Goal: Find specific page/section: Find specific page/section

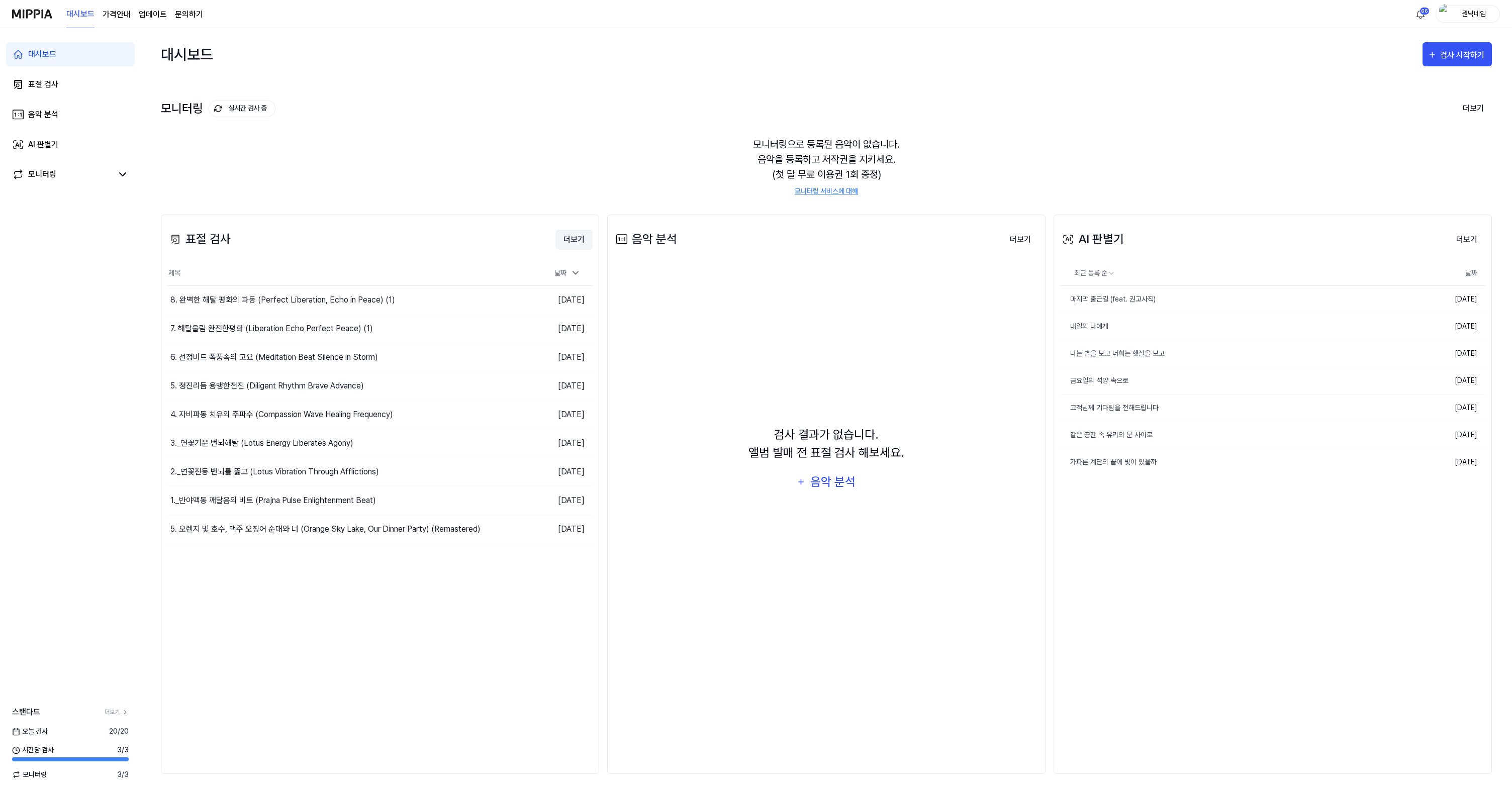
click at [577, 242] on button "더보기" at bounding box center [574, 240] width 37 height 20
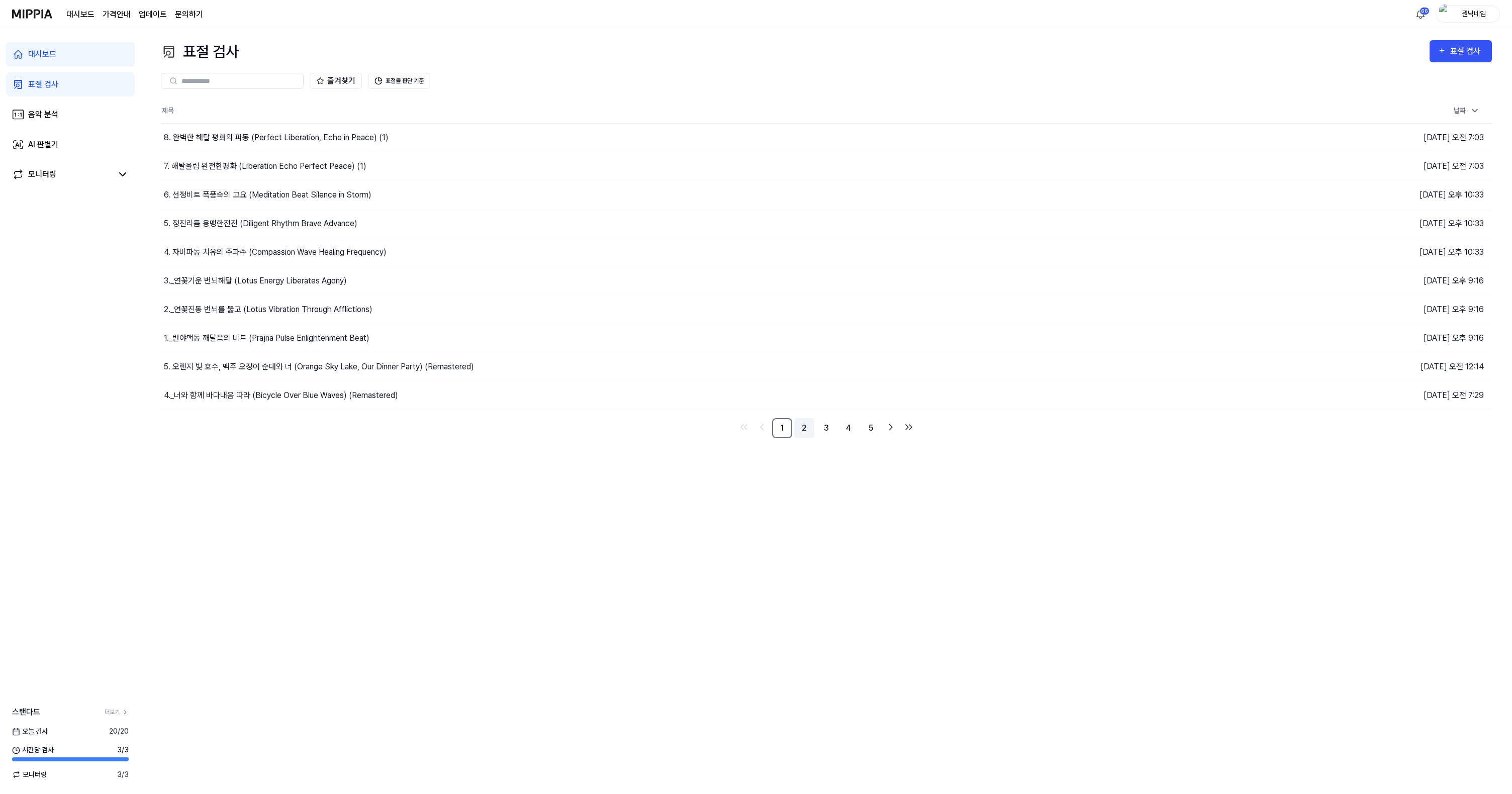
click at [800, 431] on link "2" at bounding box center [804, 428] width 20 height 20
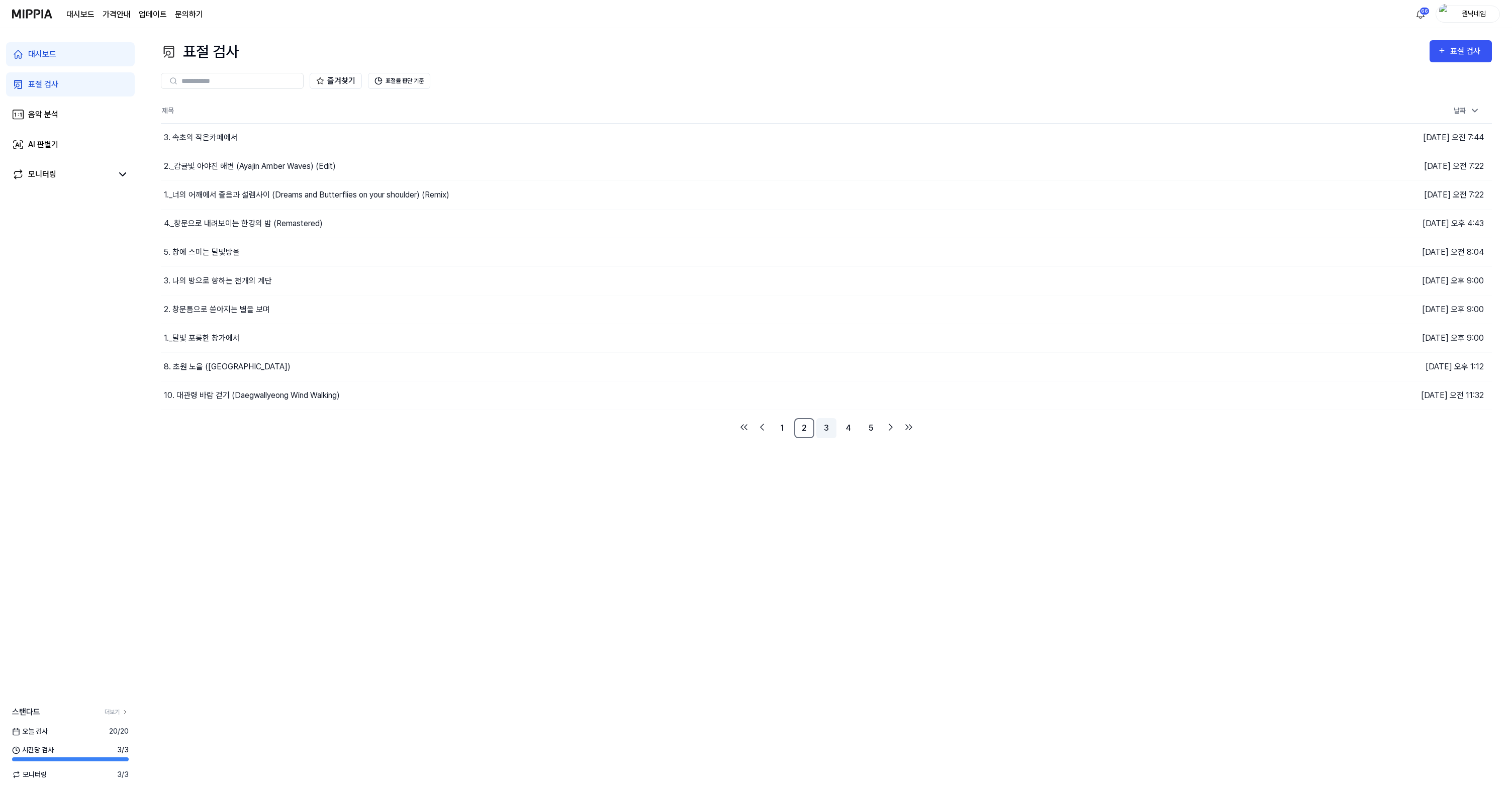
click at [822, 430] on link "3" at bounding box center [826, 428] width 20 height 20
click at [856, 432] on link "4" at bounding box center [848, 428] width 20 height 20
click at [869, 429] on link "6" at bounding box center [871, 428] width 20 height 20
click at [866, 427] on link "8" at bounding box center [871, 428] width 20 height 20
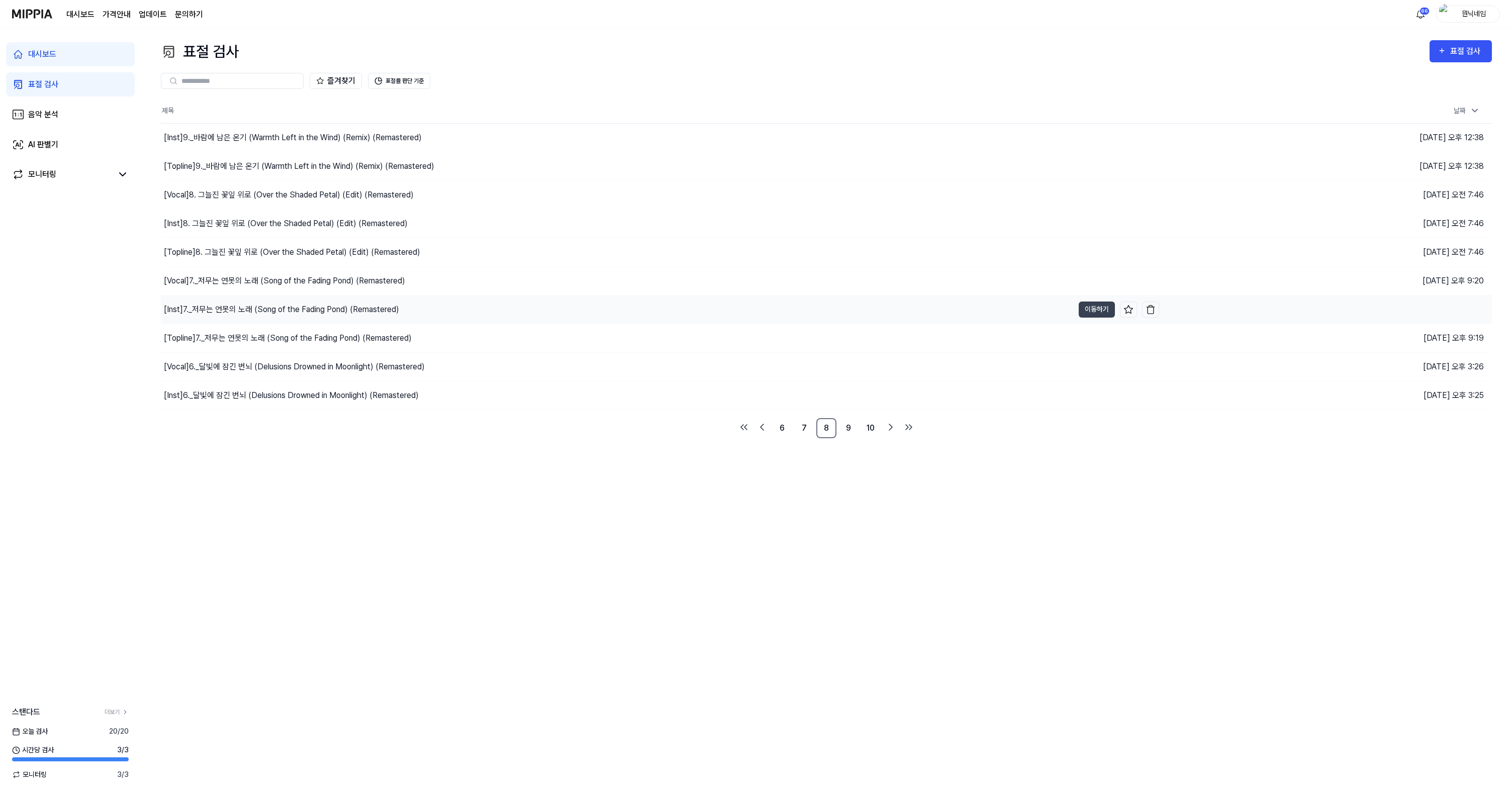
click at [276, 314] on div "[Inst] 7._저무는 연못의 노래 (Song of the Fading Pond) (Remastered)" at bounding box center [282, 310] width 235 height 12
click at [276, 314] on div "[Inst] 7._저무는 연못의 노래 (Song of the Fading Pond) (Remastered)" at bounding box center [289, 310] width 249 height 12
click at [1084, 339] on button "이동하기" at bounding box center [1096, 338] width 36 height 16
